Goal: Check status

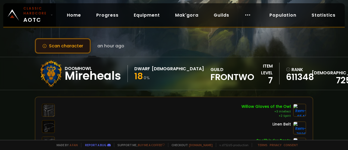
click at [70, 48] on button "Scan character" at bounding box center [63, 45] width 56 height 15
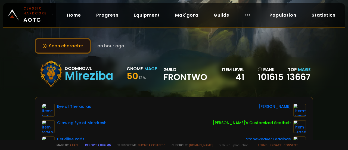
click at [64, 48] on button "Scan character" at bounding box center [63, 45] width 56 height 15
click at [61, 47] on button "Scan character" at bounding box center [63, 45] width 56 height 15
